Goal: Information Seeking & Learning: Learn about a topic

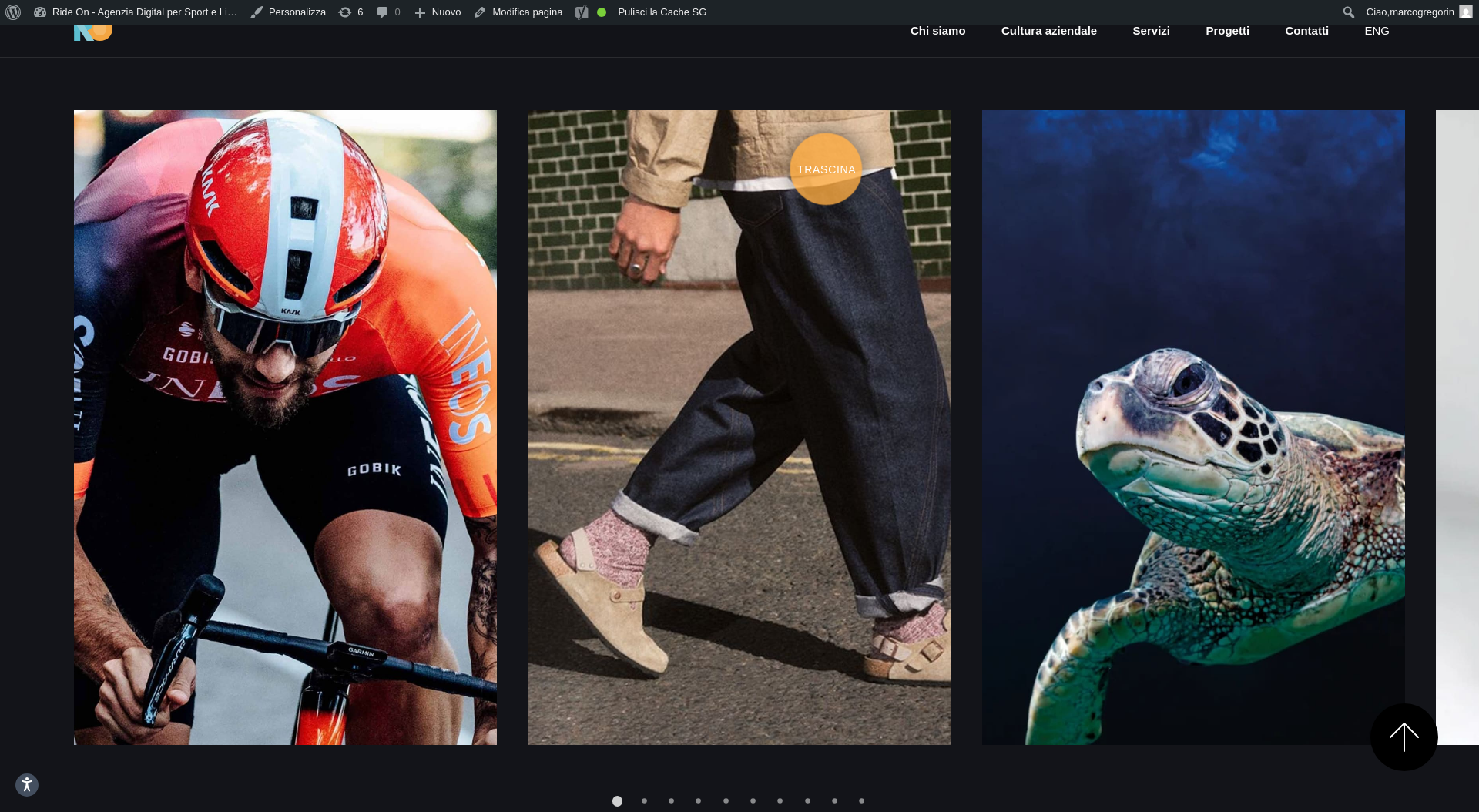
scroll to position [2278, 0]
click at [887, 93] on div "Engineering, Experience [GEOGRAPHIC_DATA] Engineering, Experience [GEOGRAPHIC_D…" at bounding box center [740, 425] width 1332 height 767
click at [952, 89] on div "Engineering, Experience [GEOGRAPHIC_DATA] Engineering, Experience [GEOGRAPHIC_D…" at bounding box center [740, 425] width 1332 height 767
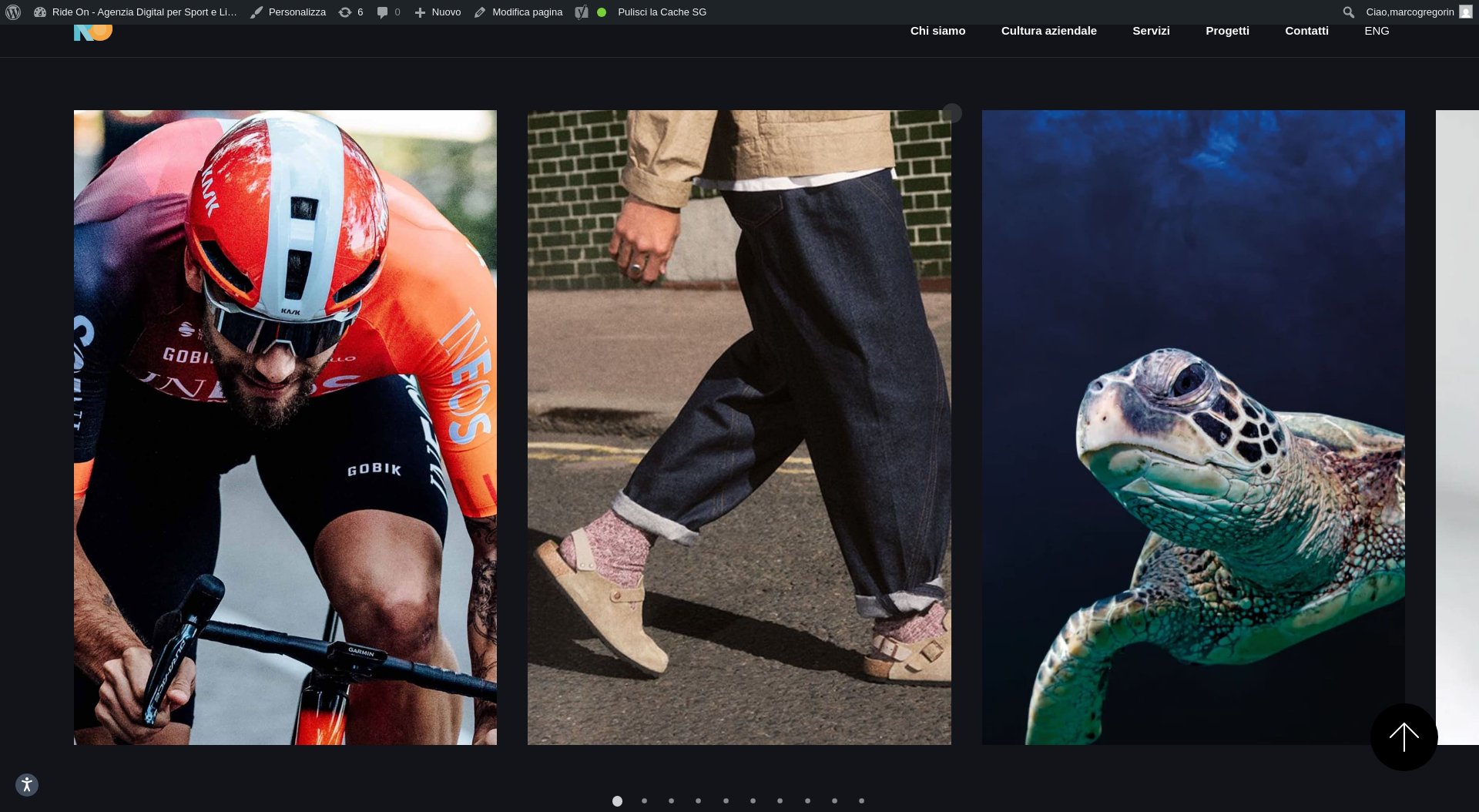
click at [952, 89] on div "Engineering, Experience [GEOGRAPHIC_DATA] Engineering, Experience [GEOGRAPHIC_D…" at bounding box center [740, 425] width 1332 height 767
click at [965, 89] on div "Engineering, Experience [GEOGRAPHIC_DATA] Engineering, Experience [GEOGRAPHIC_D…" at bounding box center [740, 425] width 1332 height 767
click at [985, 89] on div "Engineering, Experience [GEOGRAPHIC_DATA] Engineering, Experience [GEOGRAPHIC_D…" at bounding box center [740, 425] width 1332 height 767
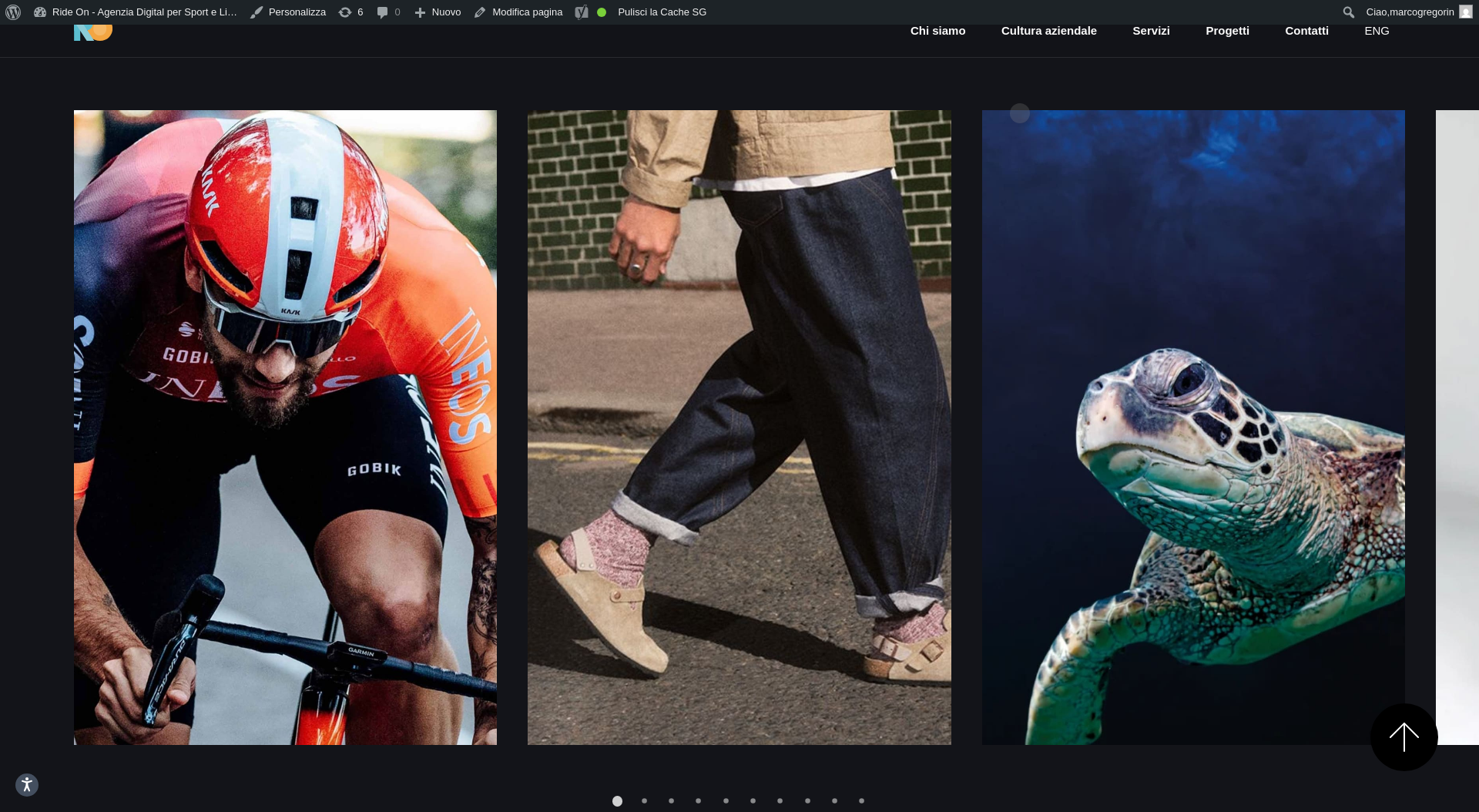
click at [1020, 89] on div "Engineering, Experience [GEOGRAPHIC_DATA] Engineering, Experience [GEOGRAPHIC_D…" at bounding box center [740, 425] width 1332 height 767
click at [1059, 90] on div "Engineering, Experience [GEOGRAPHIC_DATA] Engineering, Experience [GEOGRAPHIC_D…" at bounding box center [740, 425] width 1332 height 767
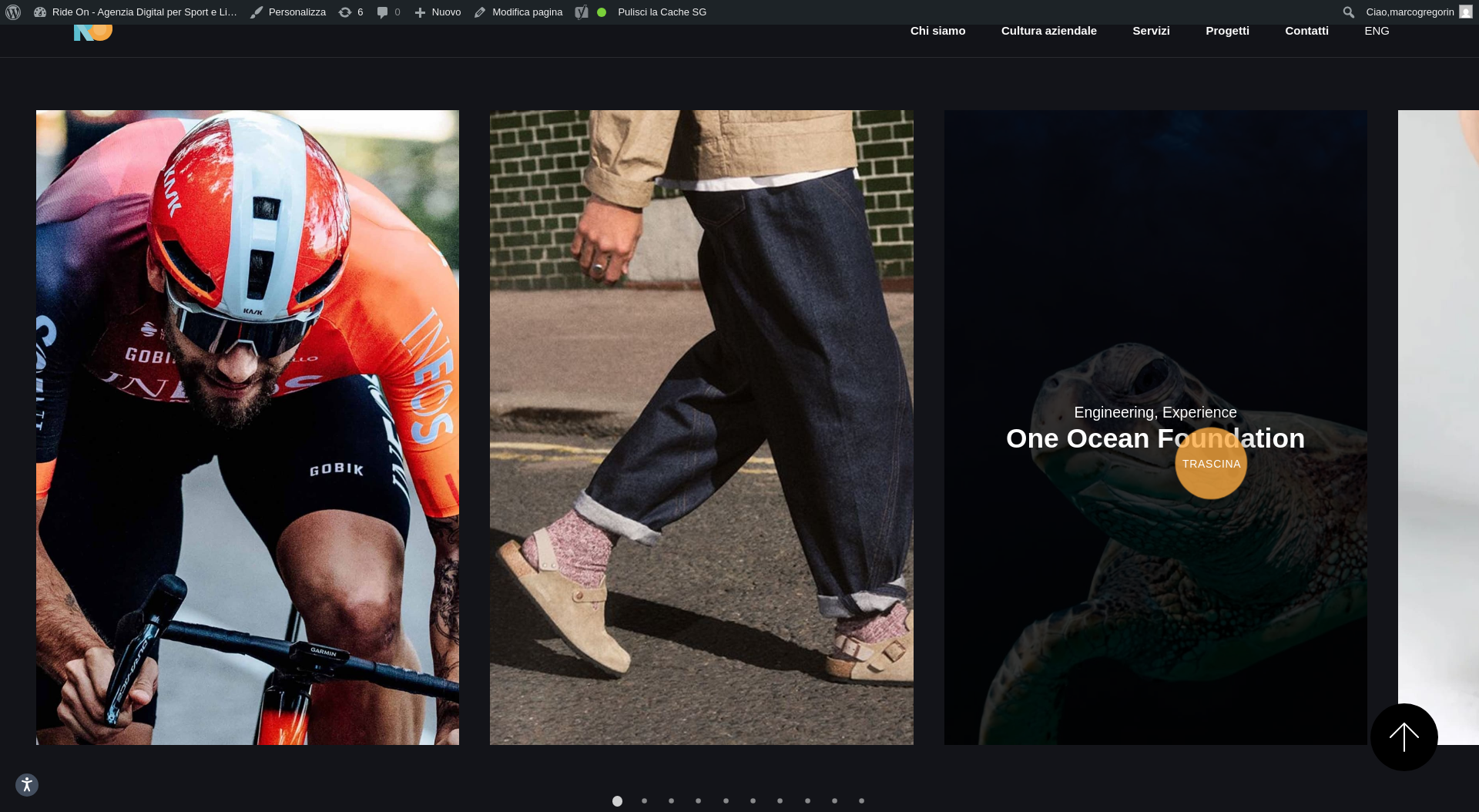
click at [944, 430] on link at bounding box center [1155, 427] width 423 height 635
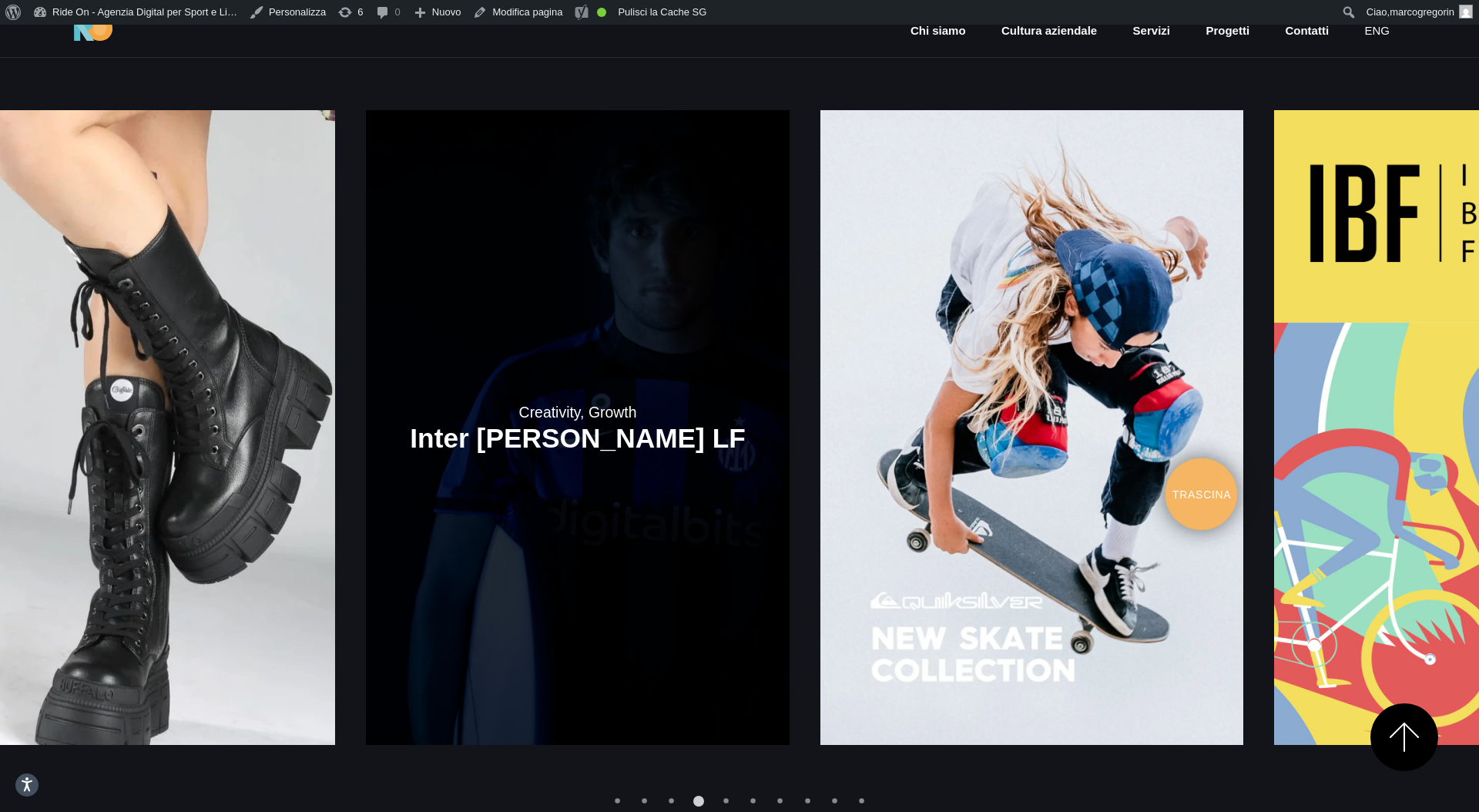
click at [478, 437] on link at bounding box center [577, 427] width 423 height 635
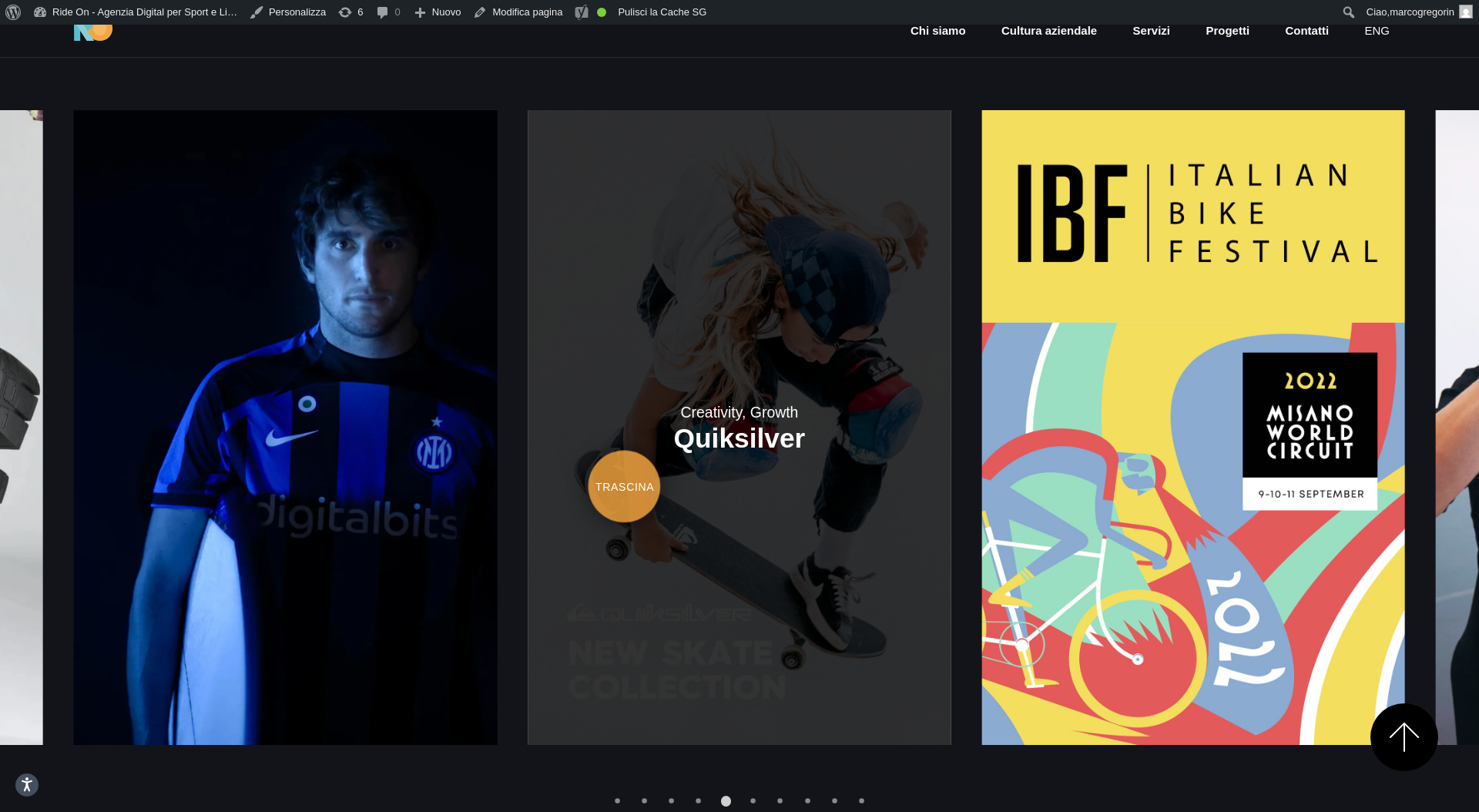
click at [951, 421] on link at bounding box center [739, 427] width 423 height 635
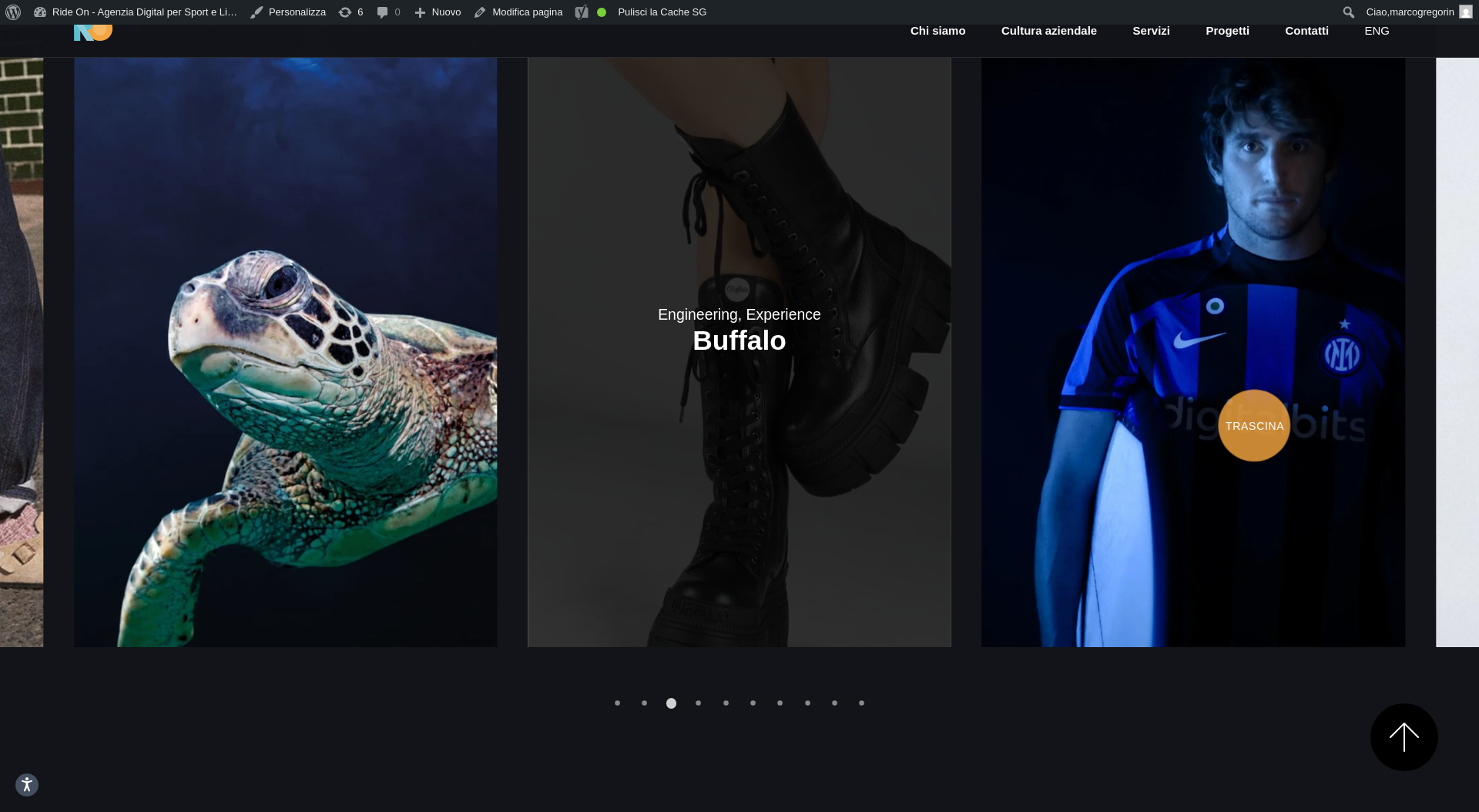
scroll to position [2380, 0]
